Goal: Information Seeking & Learning: Find contact information

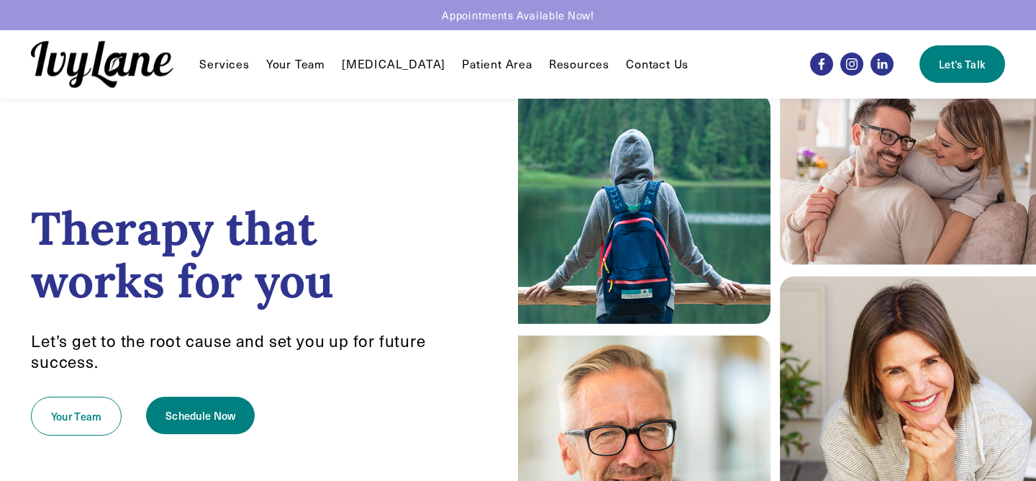
click at [632, 63] on link "Contact Us" at bounding box center [657, 63] width 63 height 17
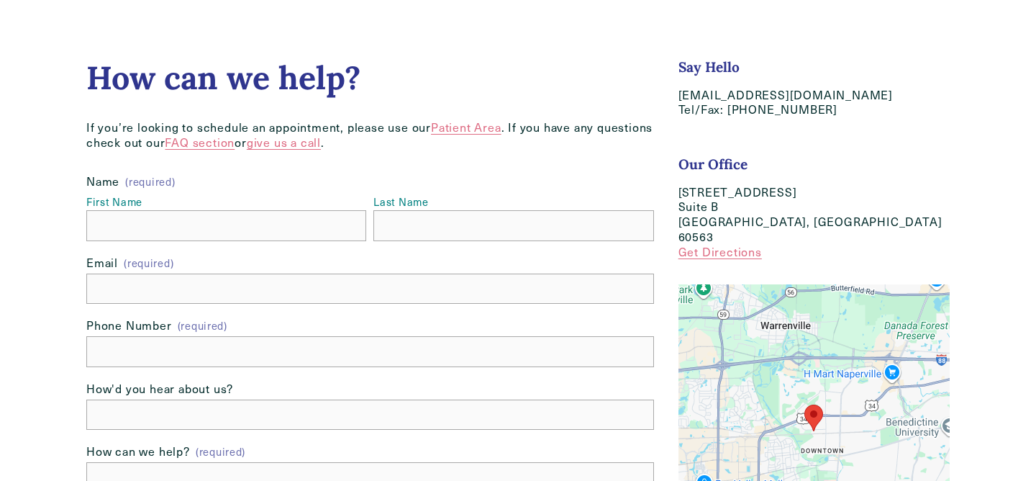
scroll to position [107, 0]
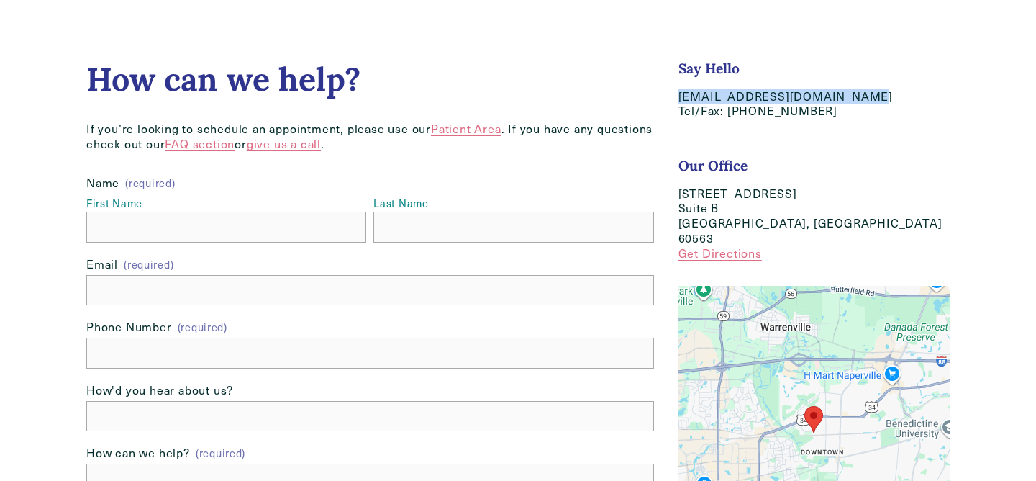
drag, startPoint x: 679, startPoint y: 98, endPoint x: 860, endPoint y: 101, distance: 181.3
click at [860, 101] on p "hello@IvyLaneCounseling.com Tel/Fax: (630) 282-8589" at bounding box center [813, 104] width 271 height 30
copy p "[EMAIL_ADDRESS][DOMAIN_NAME]"
